Goal: Communication & Community: Answer question/provide support

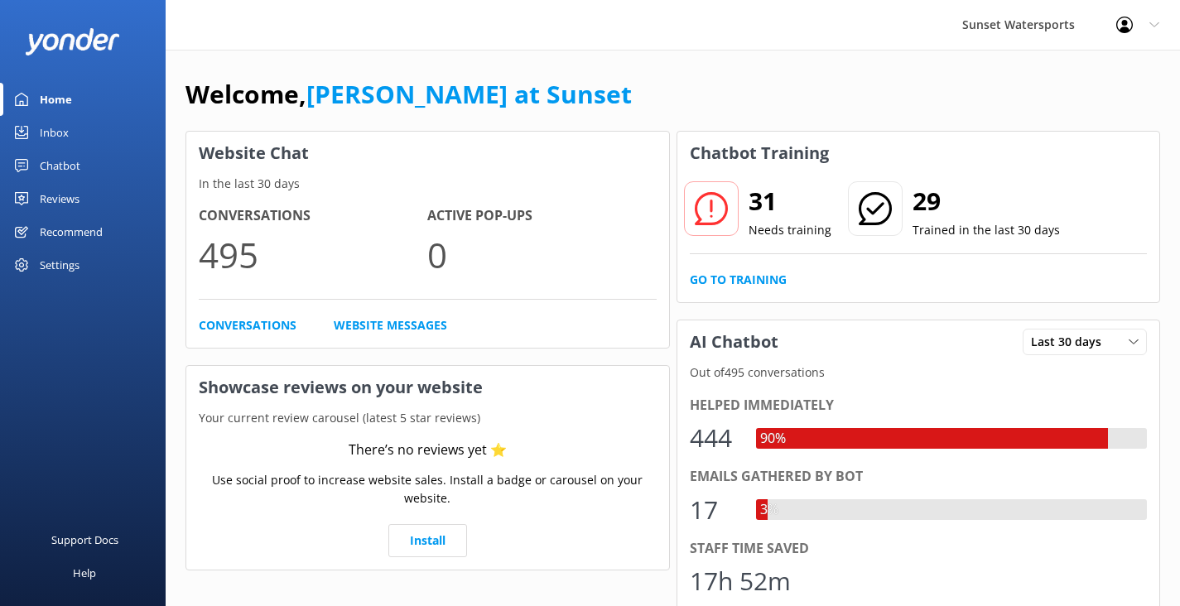
click at [71, 131] on link "Inbox" at bounding box center [83, 132] width 166 height 33
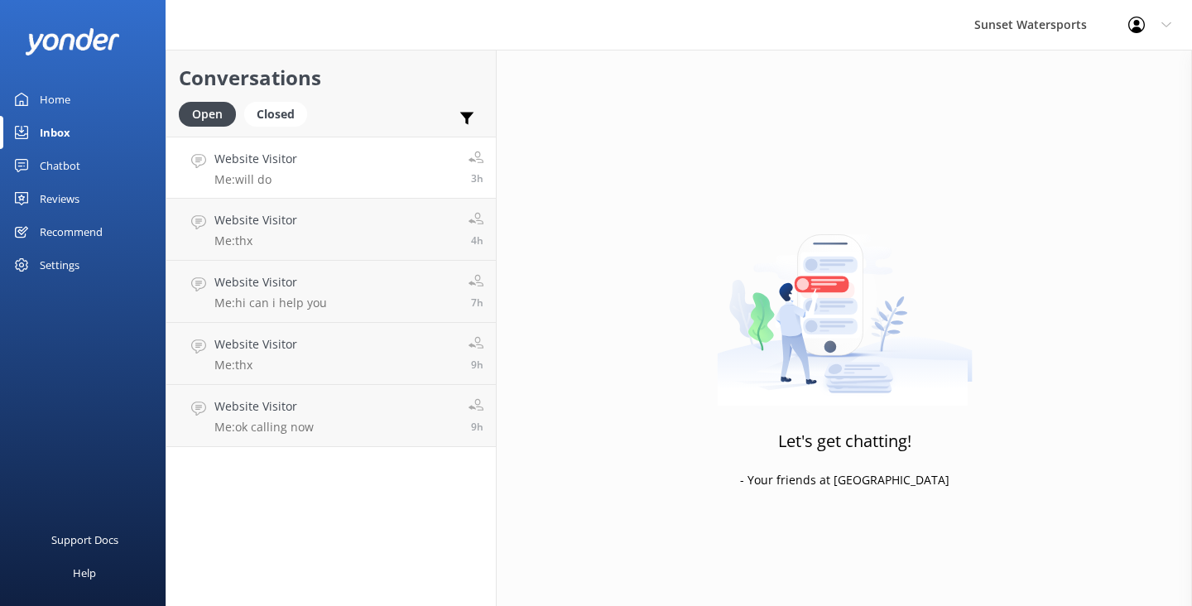
click at [373, 182] on link "Website Visitor Me: will do 3h" at bounding box center [331, 168] width 330 height 62
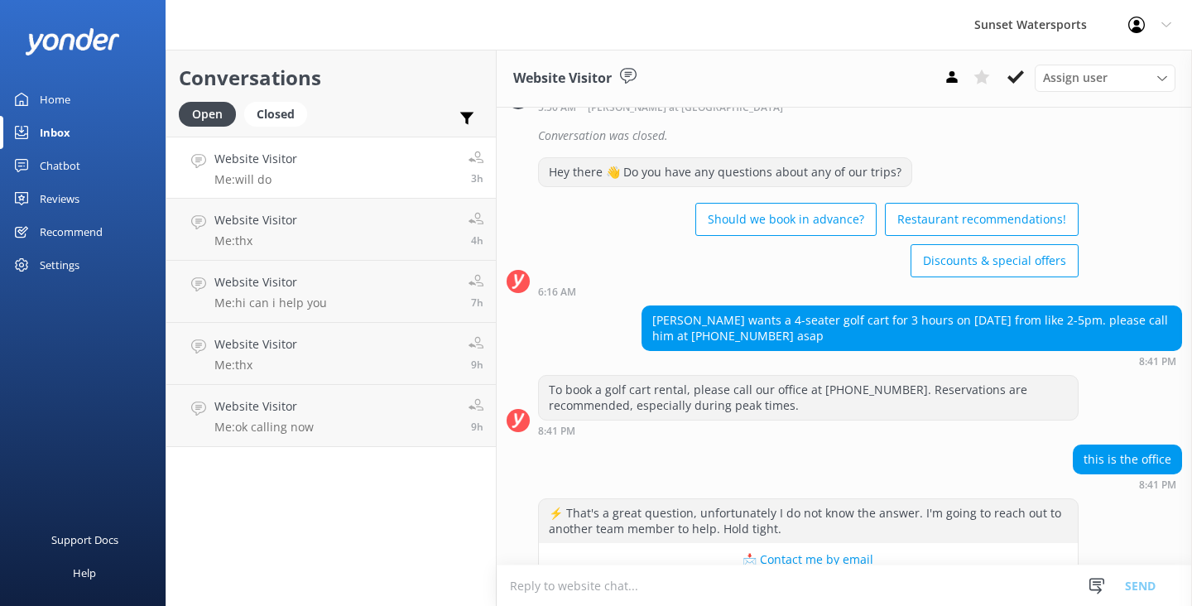
scroll to position [23149, 0]
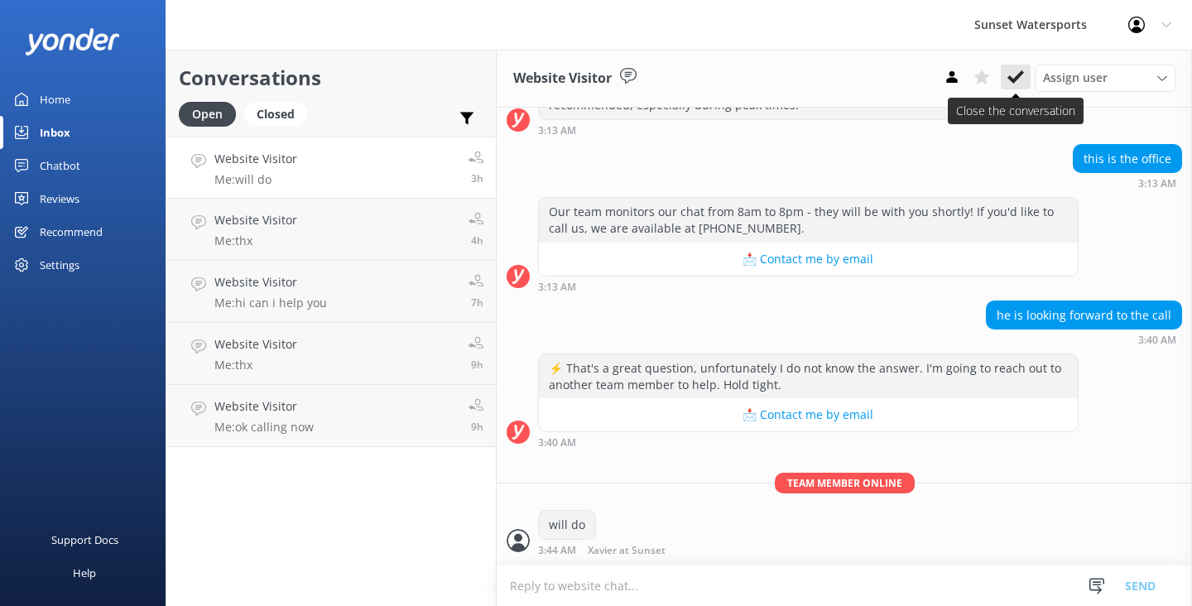
click at [1022, 77] on icon at bounding box center [1016, 77] width 17 height 17
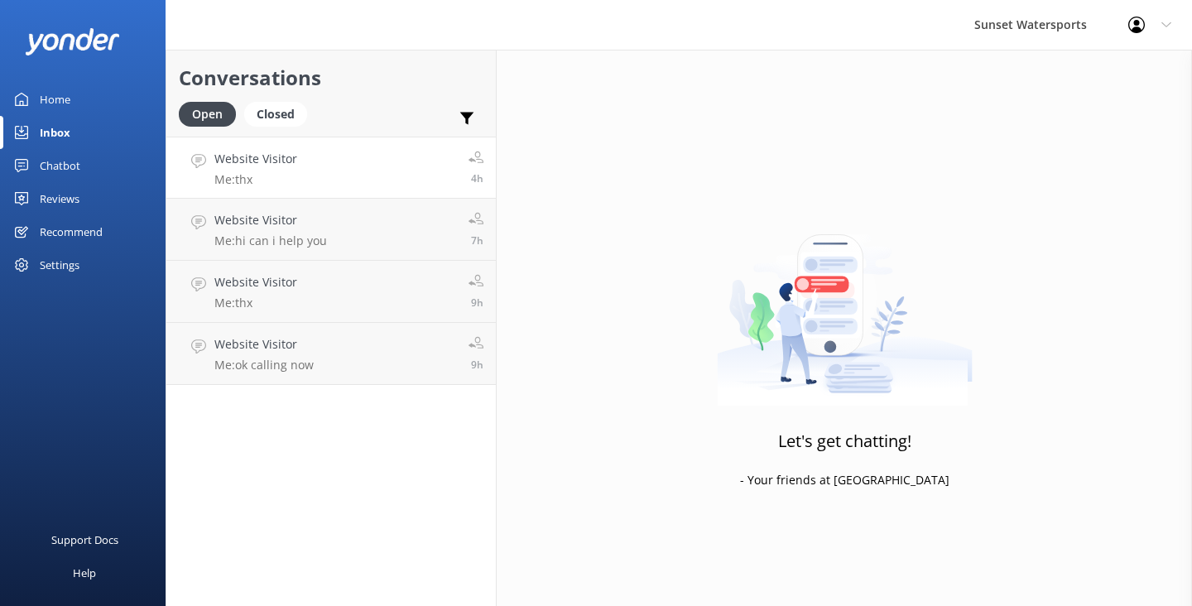
click at [370, 166] on link "Website Visitor Me: thx 4h" at bounding box center [331, 168] width 330 height 62
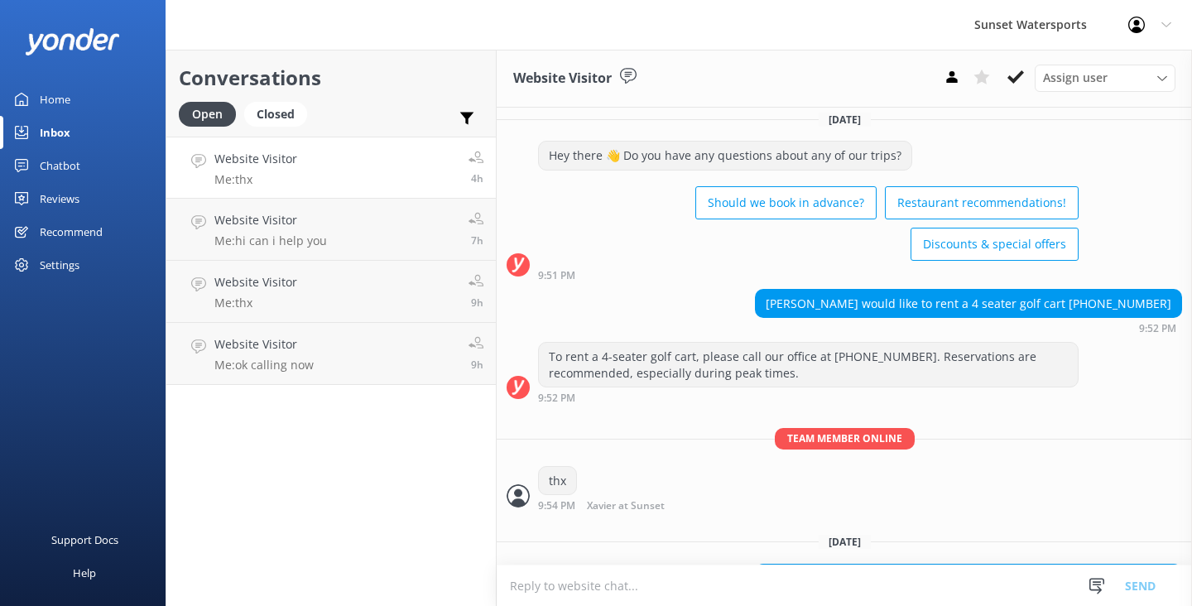
scroll to position [15627, 0]
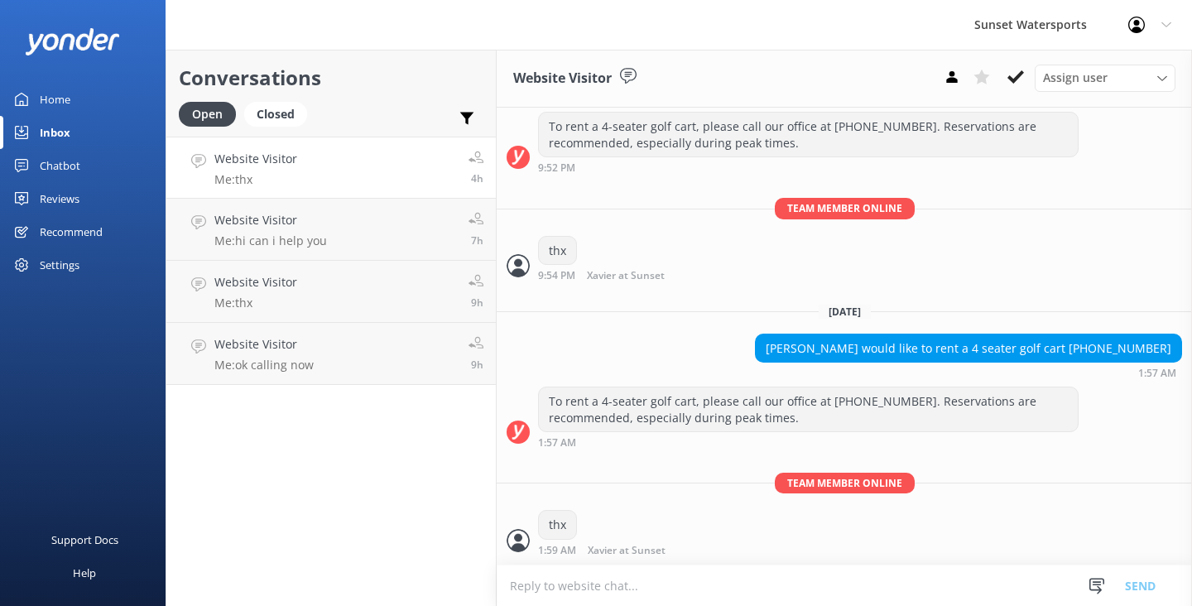
click at [1013, 91] on div "Assign user [PERSON_NAME] at [GEOGRAPHIC_DATA][PERSON_NAME] with [PERSON_NAME] …" at bounding box center [1056, 78] width 238 height 26
click at [1013, 83] on use at bounding box center [1016, 76] width 17 height 13
